Goal: Task Accomplishment & Management: Complete application form

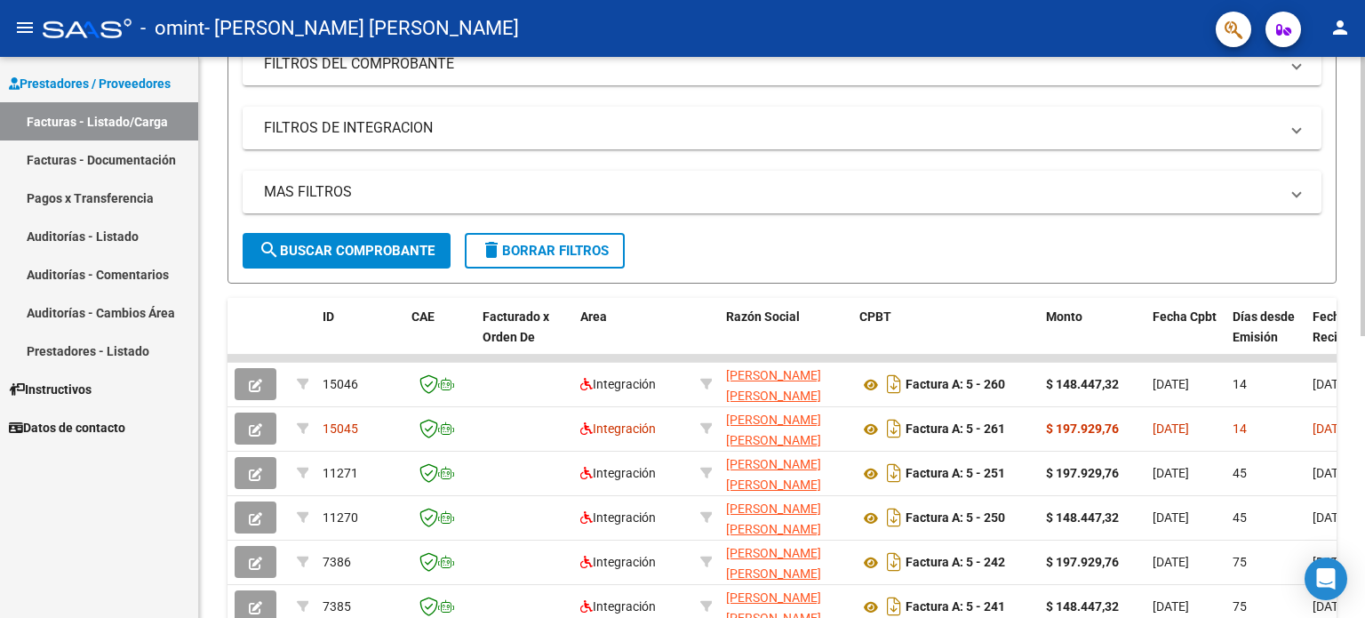
scroll to position [267, 0]
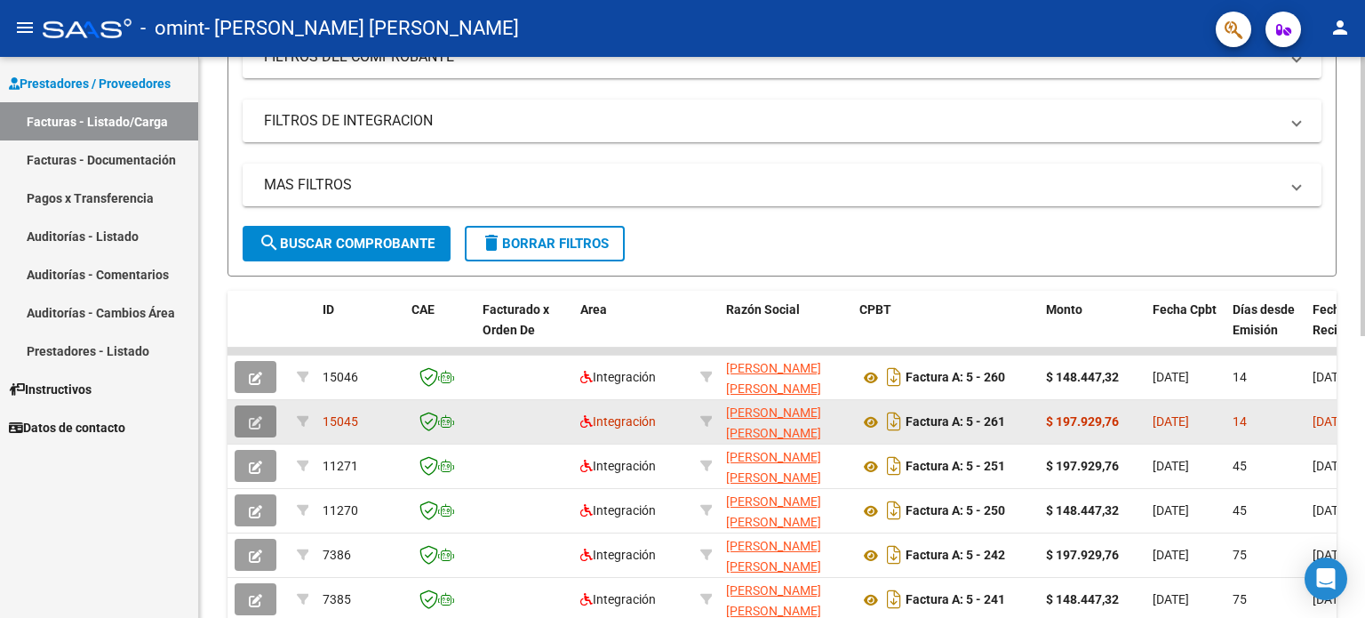
click at [265, 415] on button "button" at bounding box center [256, 421] width 42 height 32
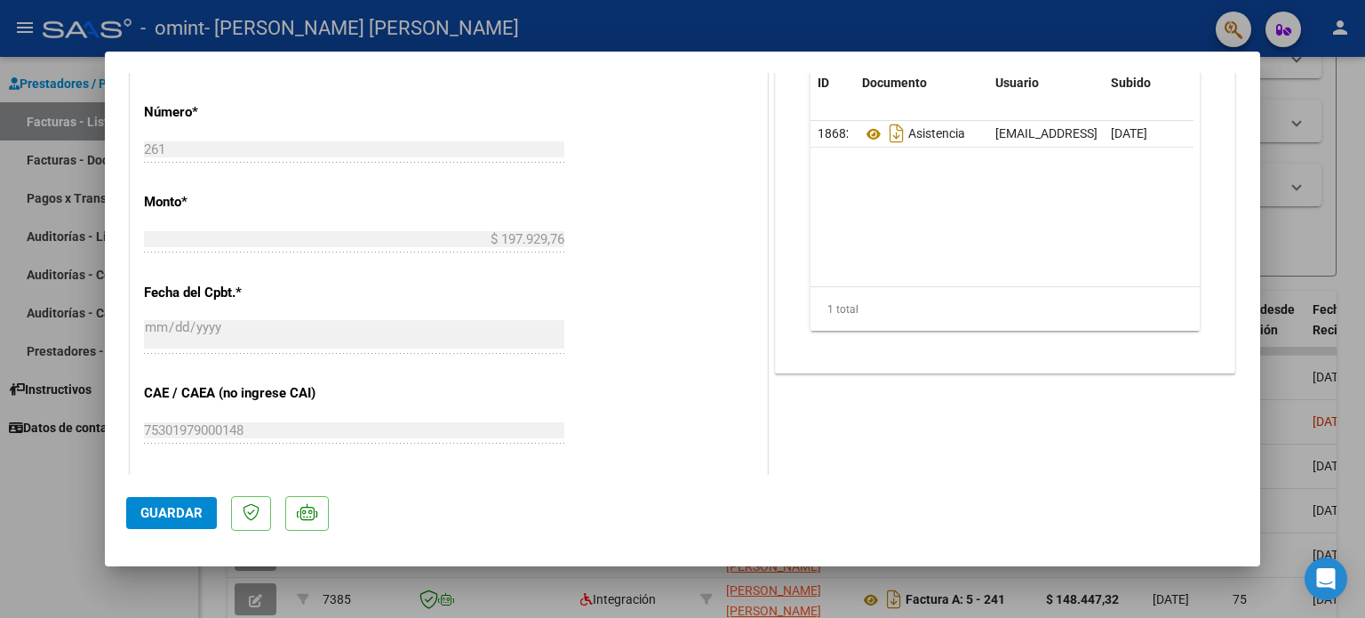
scroll to position [1122, 0]
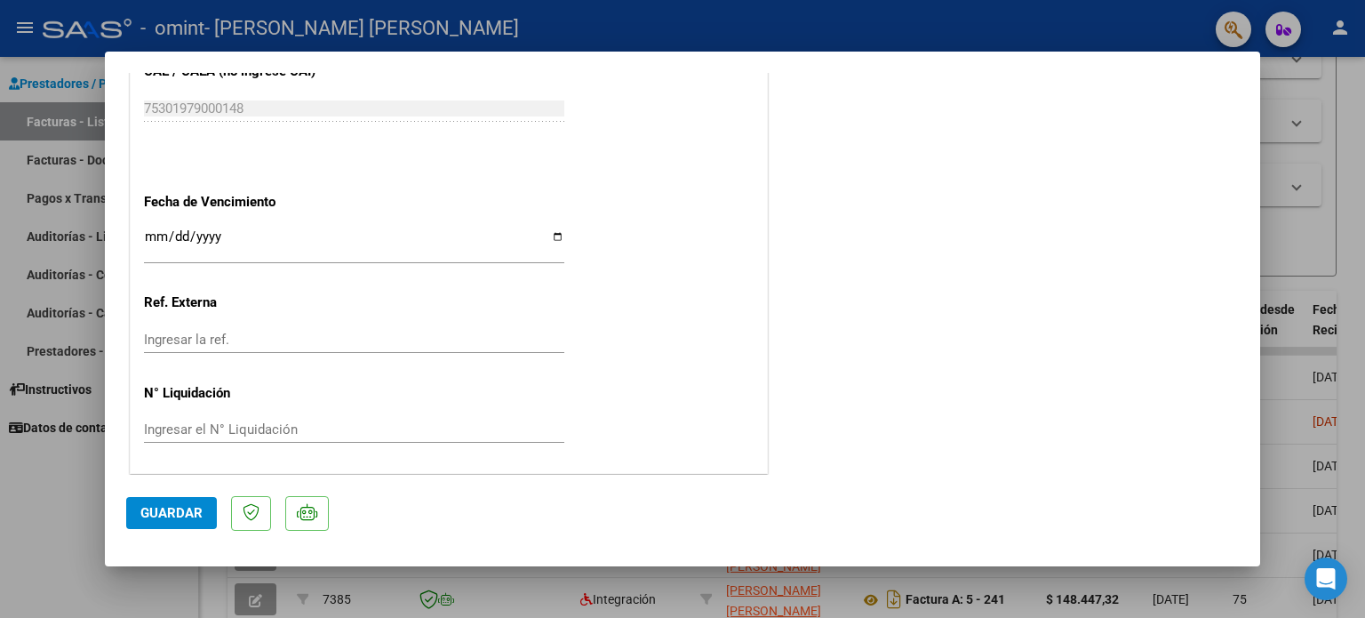
click at [1340, 226] on div at bounding box center [682, 309] width 1365 height 618
type input "$ 0,00"
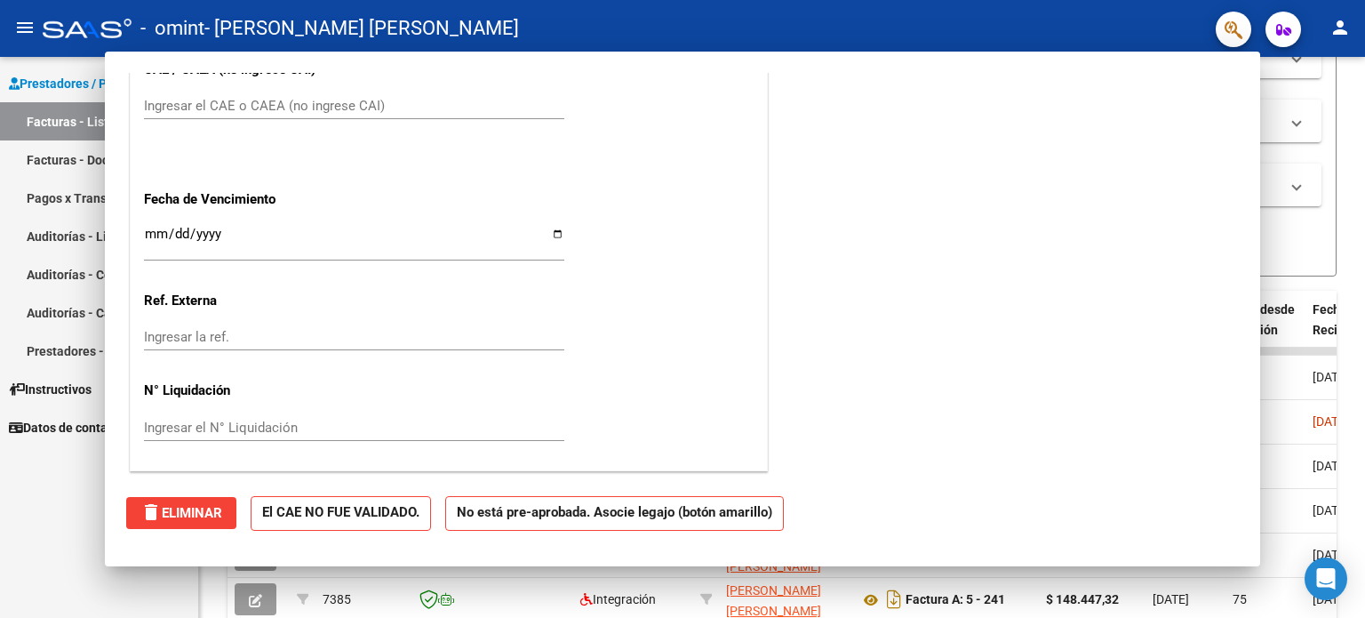
scroll to position [1062, 0]
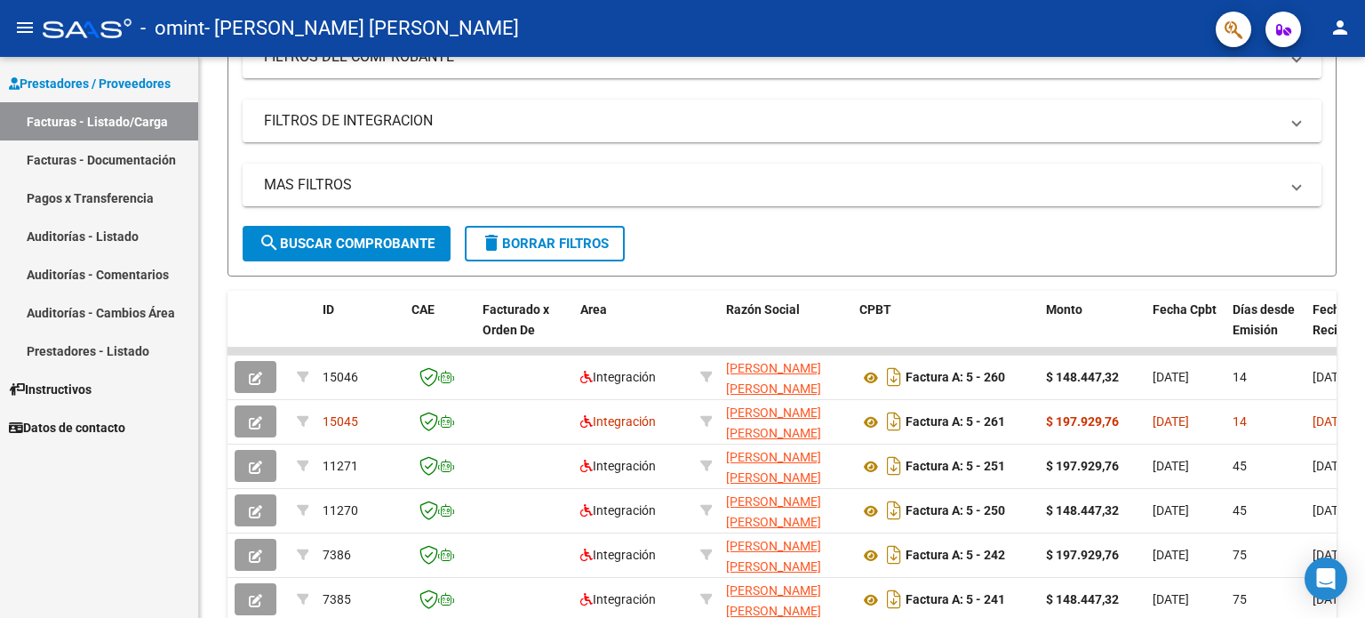
click at [1340, 226] on div "Video tutorial PRESTADORES -> Listado de CPBTs Emitidos por Prestadores / Prove…" at bounding box center [782, 348] width 1166 height 1117
